Goal: Task Accomplishment & Management: Manage account settings

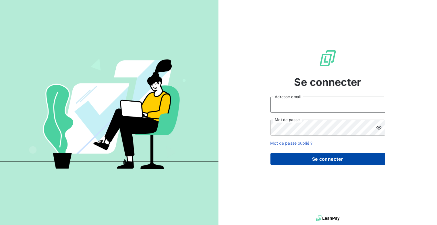
type input "[EMAIL_ADDRESS][DOMAIN_NAME]"
drag, startPoint x: 322, startPoint y: 163, endPoint x: 324, endPoint y: 161, distance: 3.1
click at [322, 162] on button "Se connecter" at bounding box center [327, 159] width 115 height 12
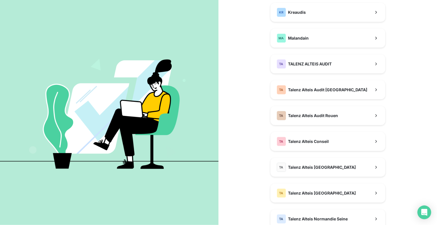
scroll to position [143, 0]
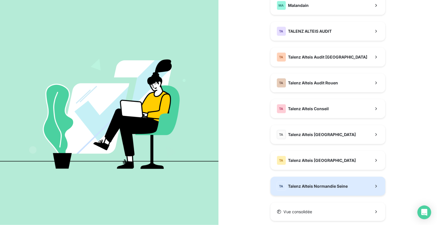
click at [317, 190] on div "TA Talenz Alteis Normandie Seine" at bounding box center [312, 186] width 71 height 9
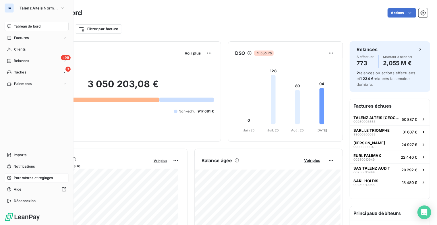
click at [38, 178] on span "Paramètres et réglages" at bounding box center [33, 177] width 39 height 5
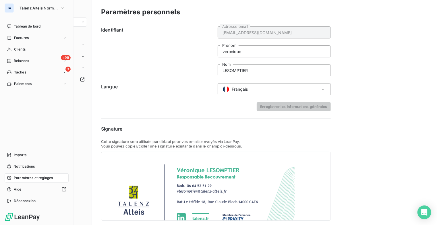
click at [13, 178] on div "Paramètres et réglages" at bounding box center [37, 177] width 64 height 9
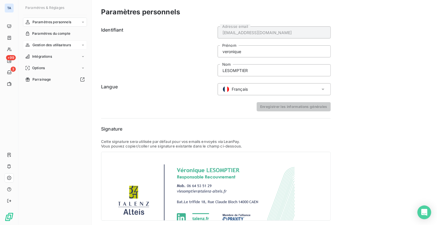
click at [64, 43] on span "Gestion des utilisateurs" at bounding box center [51, 44] width 39 height 5
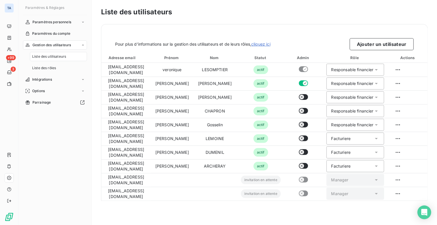
click at [55, 55] on span "Liste des utilisateurs" at bounding box center [49, 56] width 34 height 5
click at [390, 45] on button "Ajouter un utilisateur" at bounding box center [382, 44] width 64 height 12
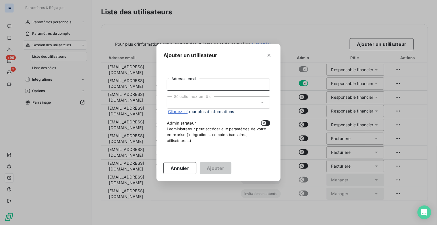
click at [189, 87] on input "Adresse email" at bounding box center [218, 85] width 103 height 12
type input "d"
type input "[EMAIL_ADDRESS][DOMAIN_NAME]"
click at [216, 103] on div "Sélectionnez un rôle" at bounding box center [218, 102] width 103 height 12
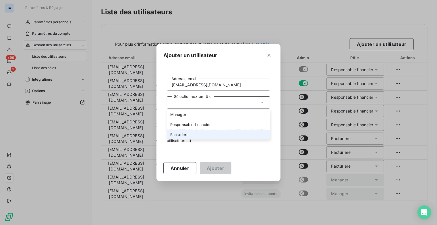
click at [193, 136] on li "Facturiere" at bounding box center [218, 135] width 103 height 10
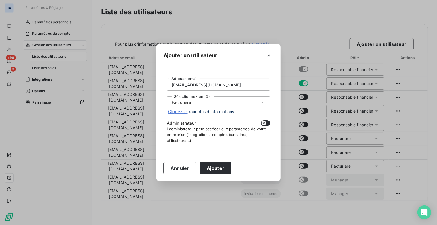
click at [211, 105] on div "Sélectionnez un rôle Facturiere" at bounding box center [218, 102] width 103 height 12
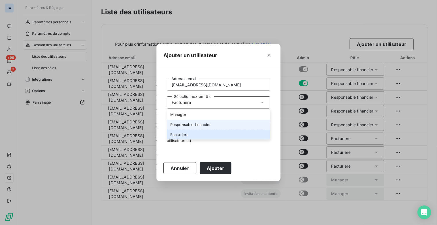
click at [212, 124] on li "Responsable financier" at bounding box center [218, 125] width 103 height 10
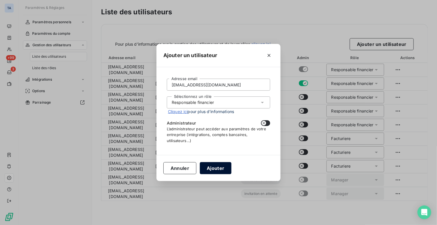
click at [218, 171] on button "Ajouter" at bounding box center [215, 168] width 31 height 12
